Goal: Task Accomplishment & Management: Manage account settings

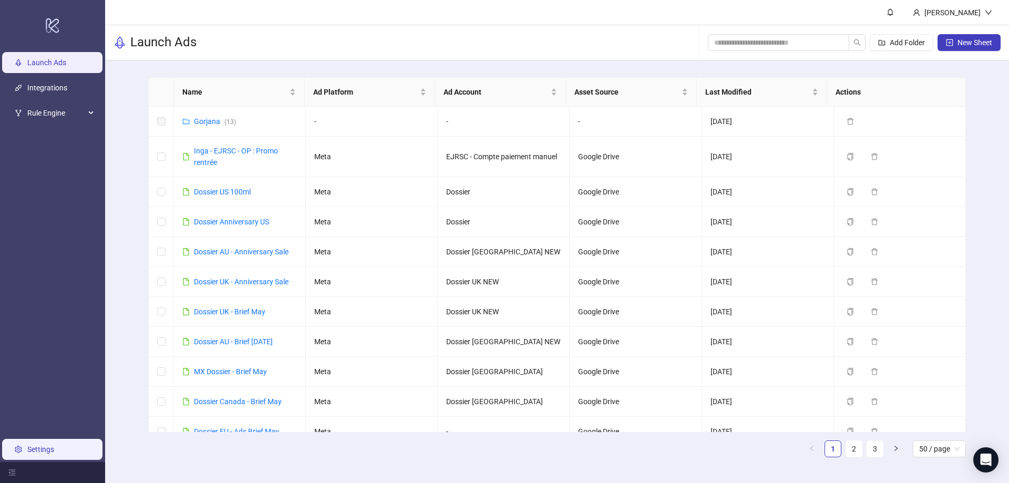
click at [47, 445] on link "Settings" at bounding box center [40, 449] width 27 height 8
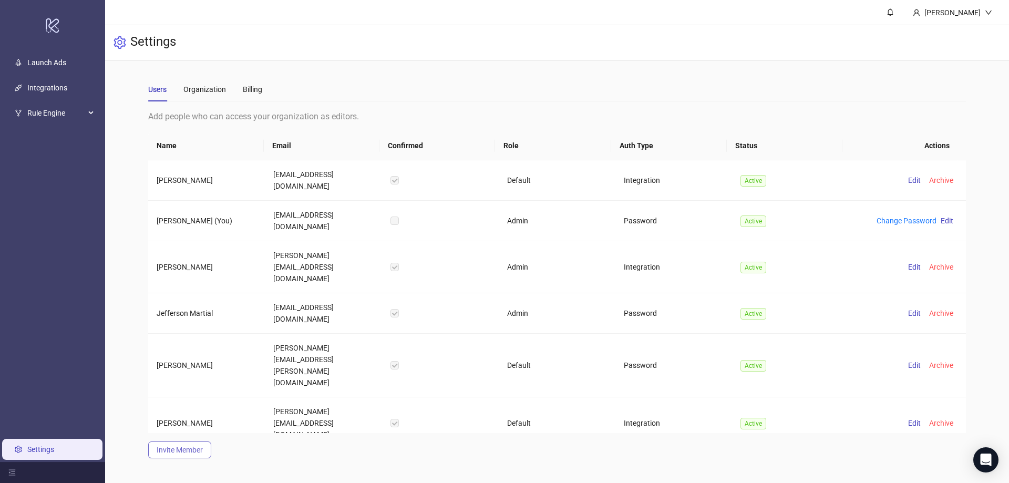
click at [176, 446] on span "Invite Member" at bounding box center [180, 450] width 46 height 8
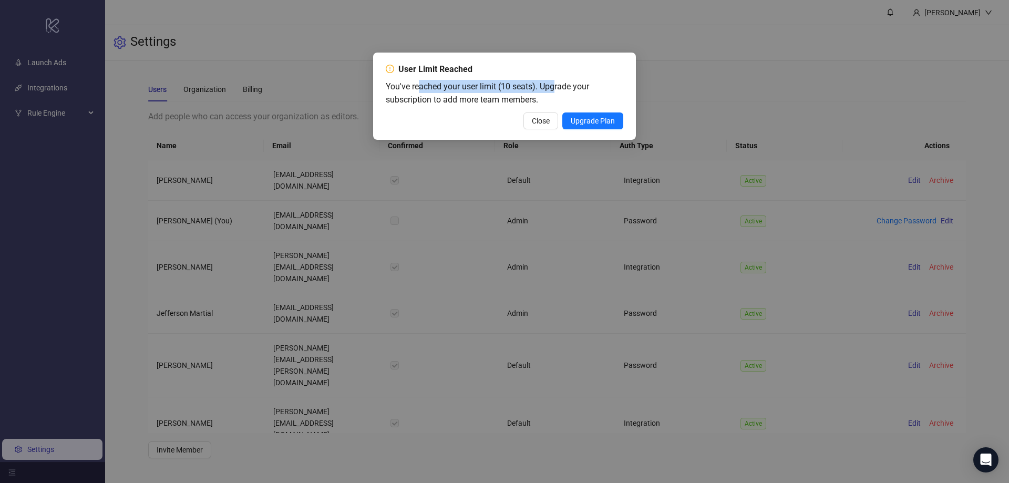
drag, startPoint x: 418, startPoint y: 87, endPoint x: 555, endPoint y: 87, distance: 136.6
click at [555, 87] on span "You've reached your user limit (10 seats). Upgrade your subscription to add mor…" at bounding box center [487, 92] width 203 height 23
click at [556, 90] on span "You've reached your user limit (10 seats). Upgrade your subscription to add mor…" at bounding box center [487, 92] width 203 height 23
drag, startPoint x: 559, startPoint y: 105, endPoint x: 343, endPoint y: 88, distance: 216.6
click at [343, 88] on div "User Limit Reached You've reached your user limit (10 seats). Upgrade your subs…" at bounding box center [504, 241] width 1009 height 483
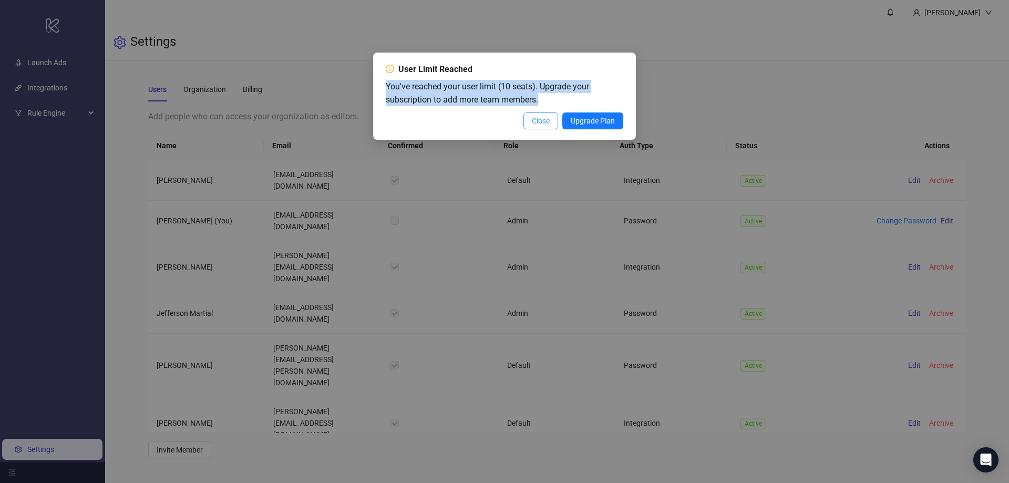
click at [536, 119] on span "Close" at bounding box center [541, 121] width 18 height 8
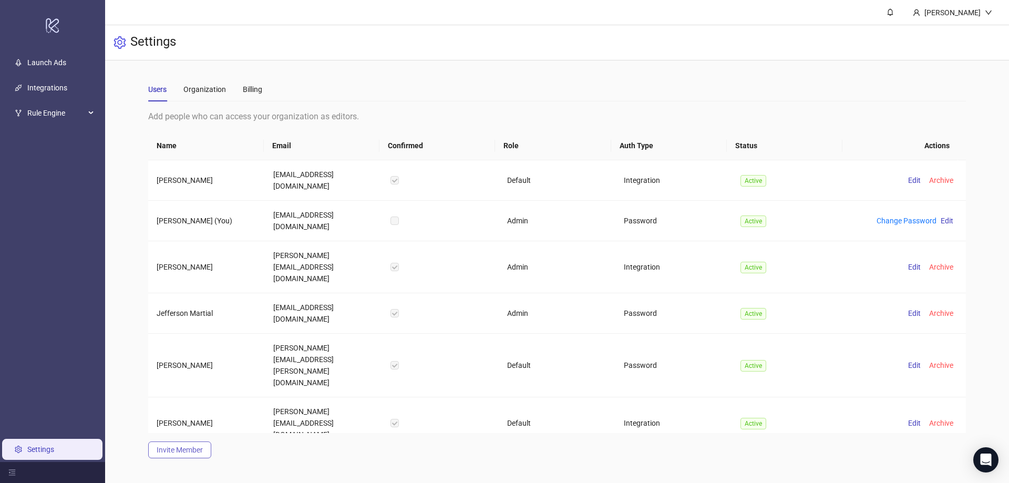
click at [178, 454] on span "Invite Member" at bounding box center [180, 450] width 46 height 8
